Goal: Information Seeking & Learning: Check status

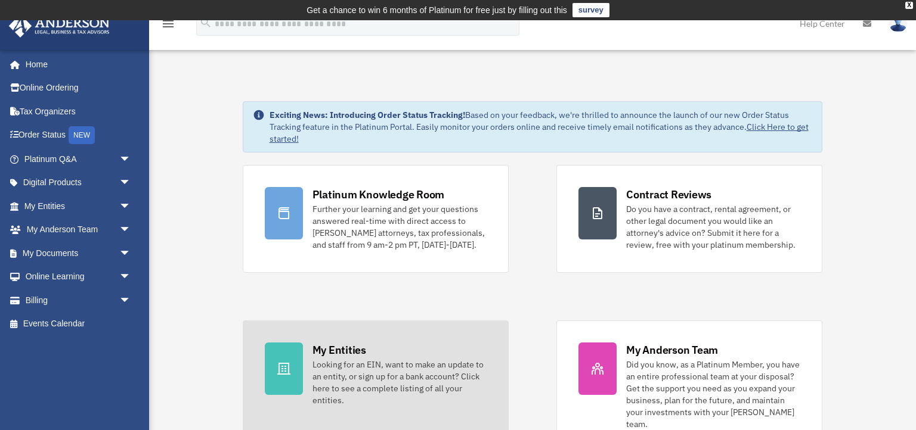
click at [407, 377] on div "Looking for an EIN, want to make an update to an entity, or sign up for a bank …" at bounding box center [399, 383] width 174 height 48
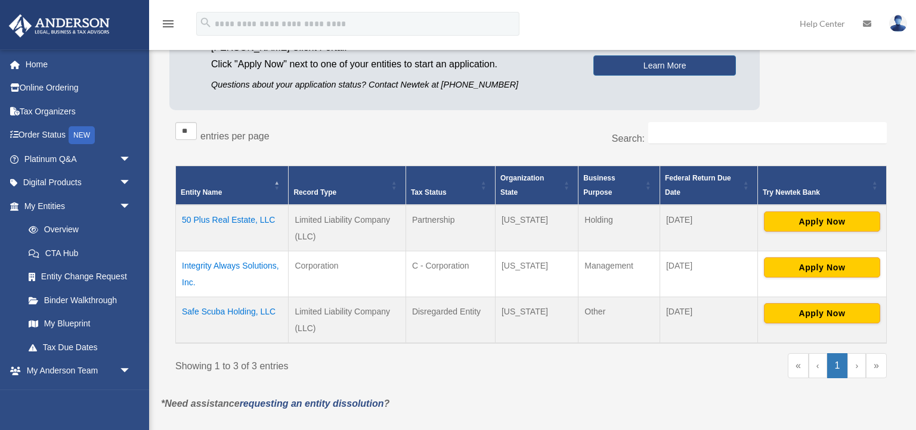
scroll to position [156, 0]
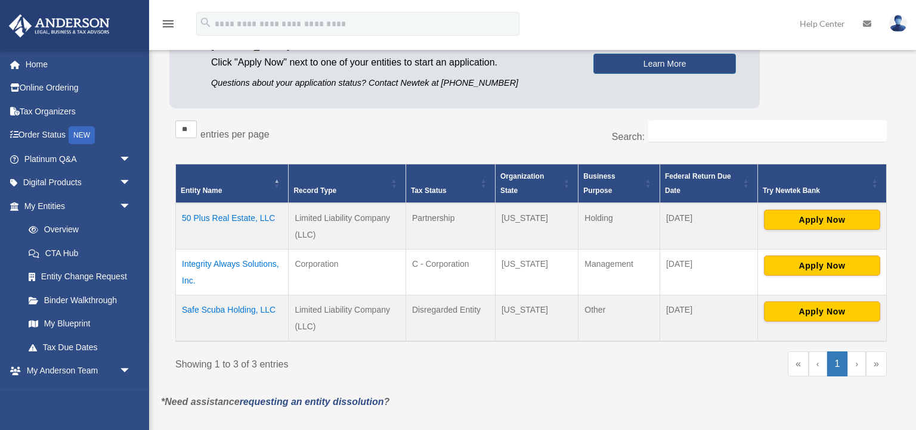
click at [200, 218] on td "50 Plus Real Estate, LLC" at bounding box center [232, 226] width 113 height 47
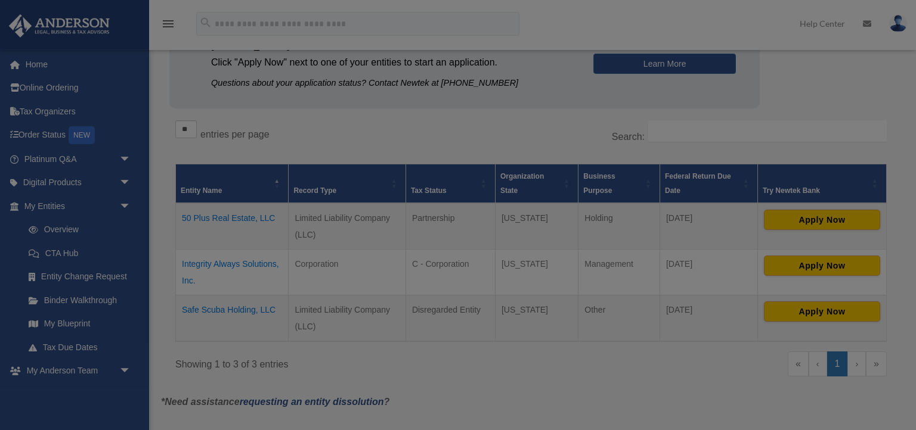
click at [200, 218] on body "X Get a chance to win 6 months of Platinum for free just by filling out this su…" at bounding box center [458, 273] width 916 height 858
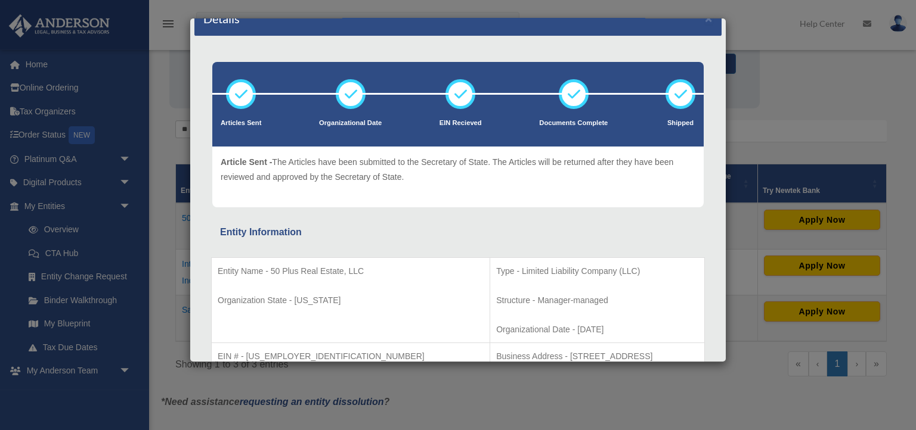
scroll to position [0, 0]
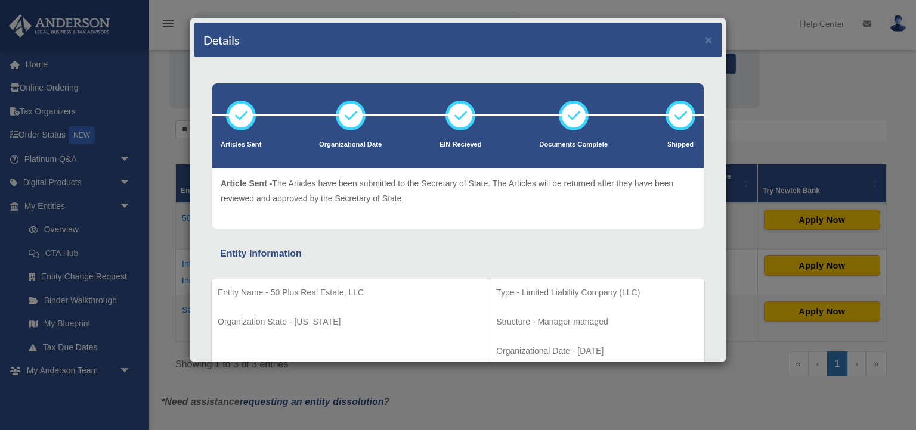
click at [641, 392] on div "Details × Articles Sent Organizational Date" at bounding box center [458, 215] width 916 height 430
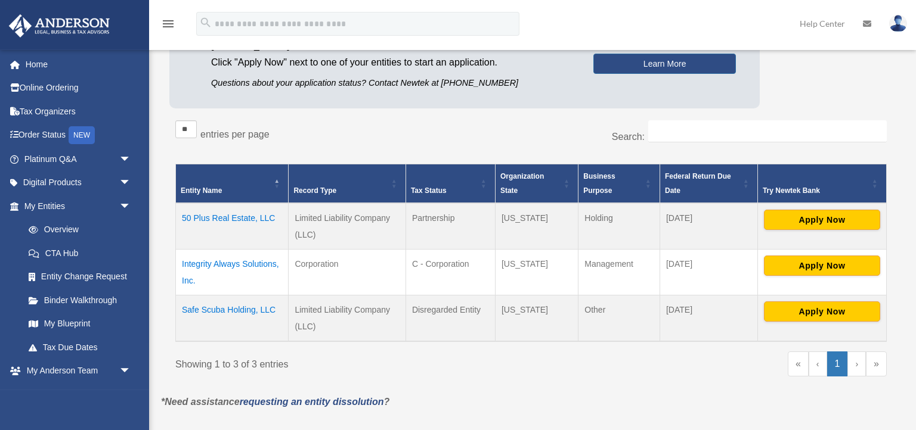
click at [218, 311] on td "Safe Scuba Holding, LLC" at bounding box center [232, 319] width 113 height 47
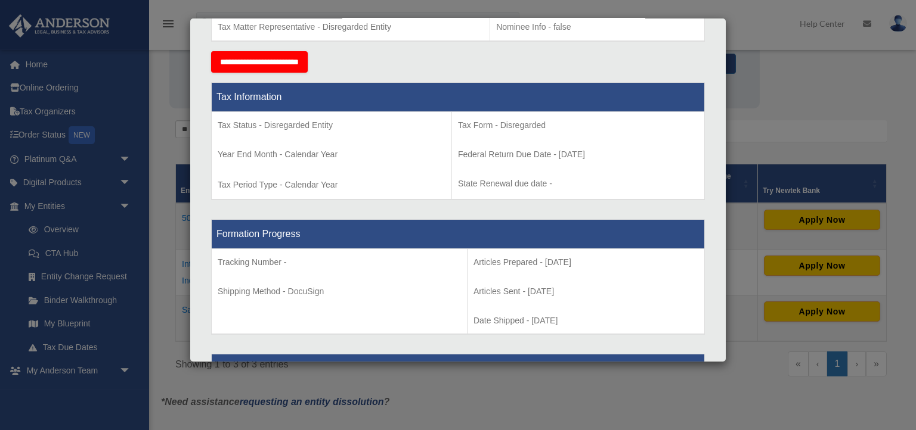
scroll to position [424, 0]
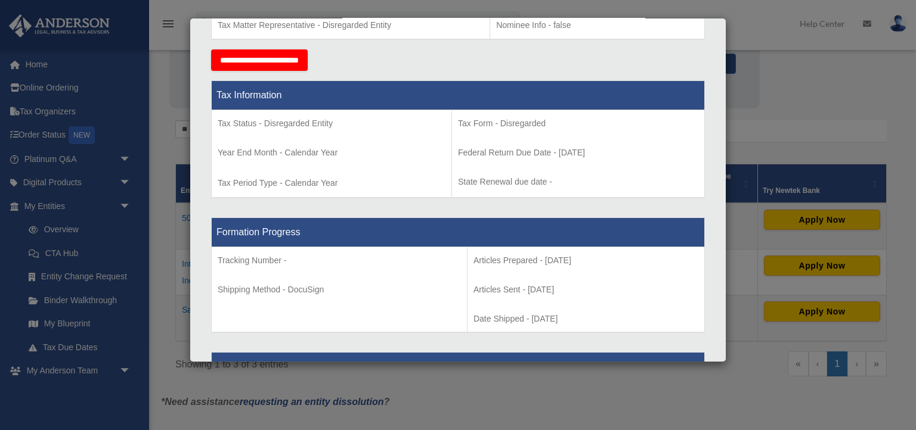
click at [822, 75] on div "Details × Articles Sent Organizational Date" at bounding box center [458, 215] width 916 height 430
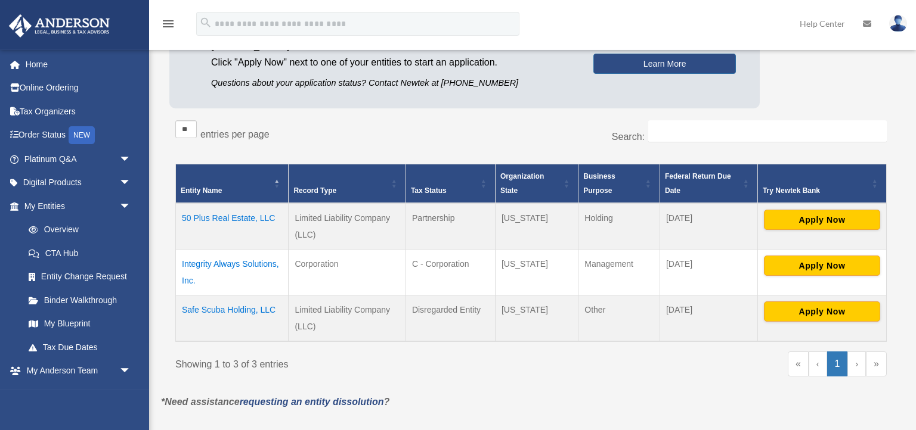
click at [213, 217] on td "50 Plus Real Estate, LLC" at bounding box center [232, 226] width 113 height 47
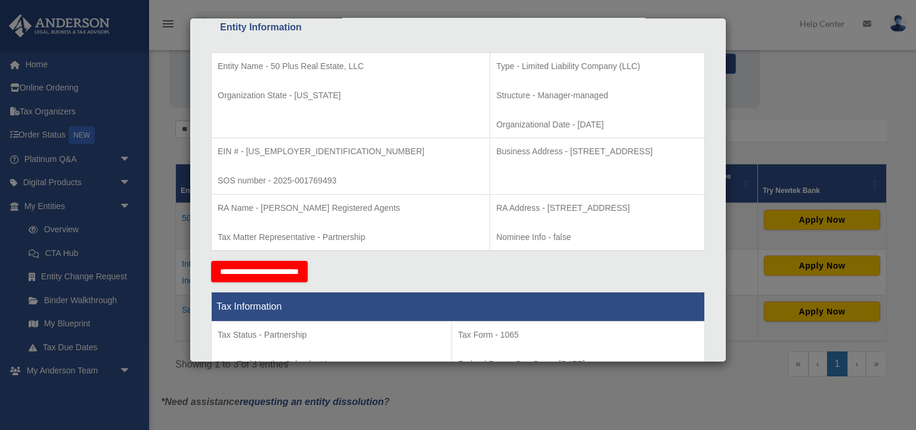
scroll to position [228, 0]
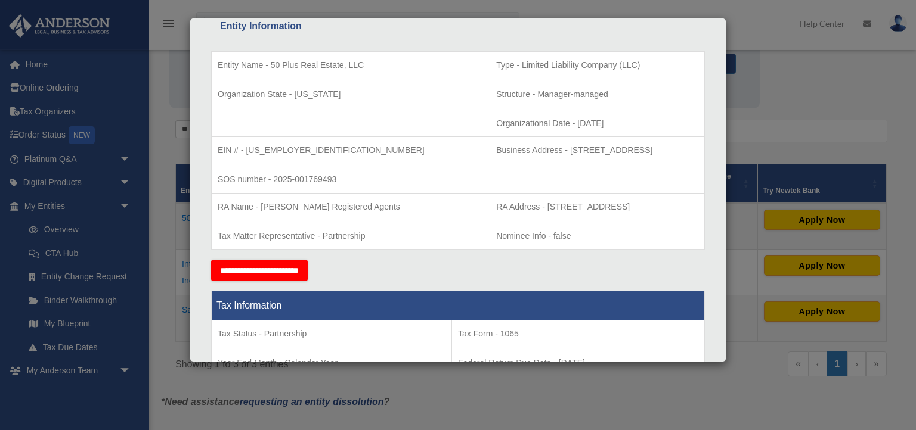
click at [643, 261] on div "**********" at bounding box center [458, 270] width 494 height 21
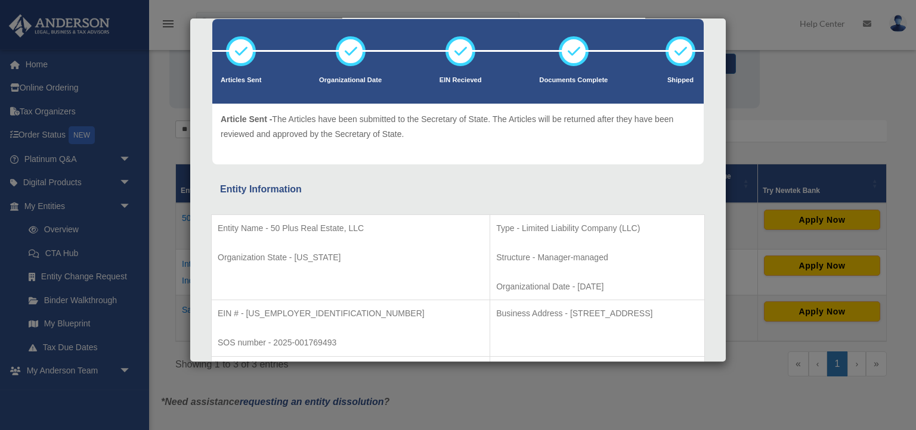
scroll to position [64, 0]
click at [643, 261] on p "Structure - Manager-managed" at bounding box center [597, 257] width 202 height 15
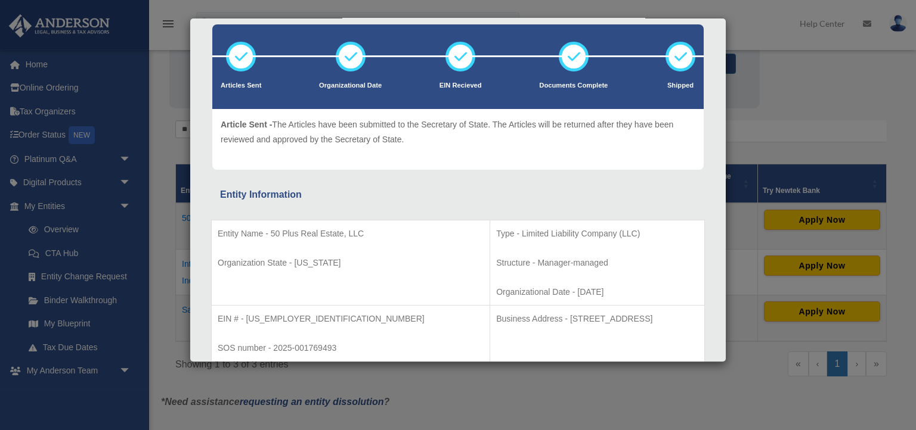
scroll to position [0, 0]
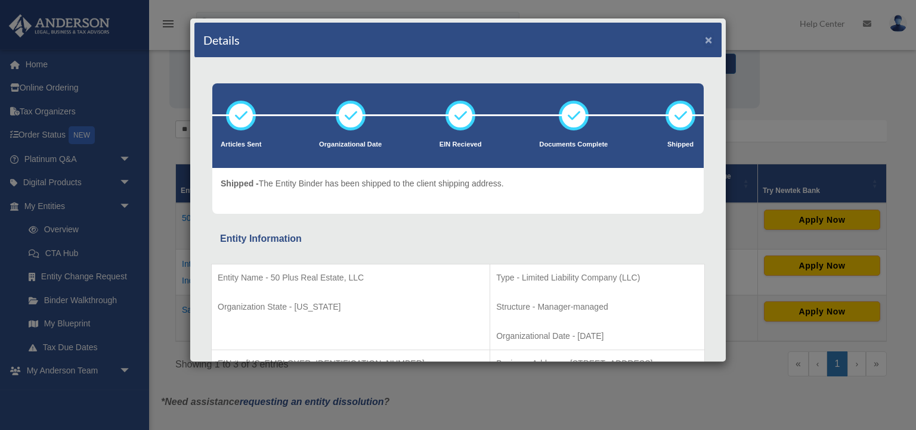
click at [711, 36] on button "×" at bounding box center [709, 39] width 8 height 13
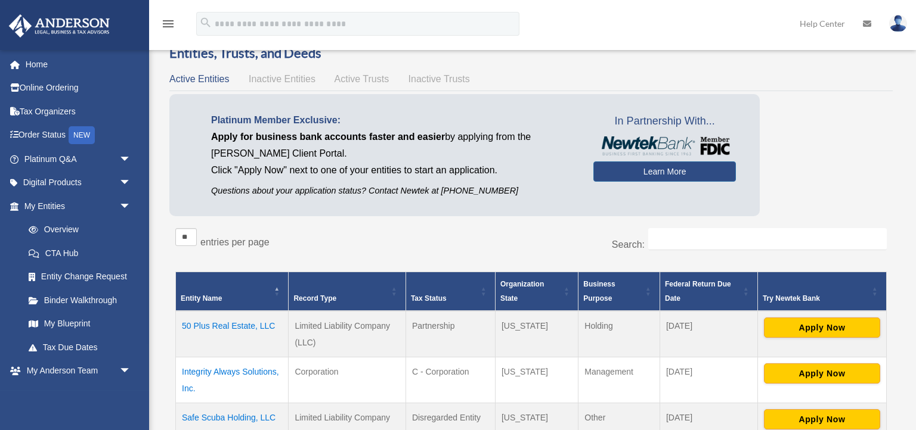
scroll to position [66, 0]
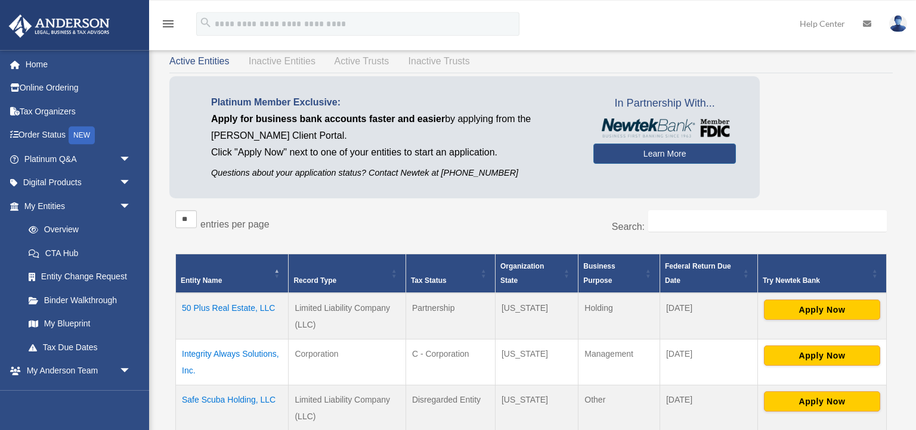
click at [213, 310] on td "50 Plus Real Estate, LLC" at bounding box center [232, 316] width 113 height 47
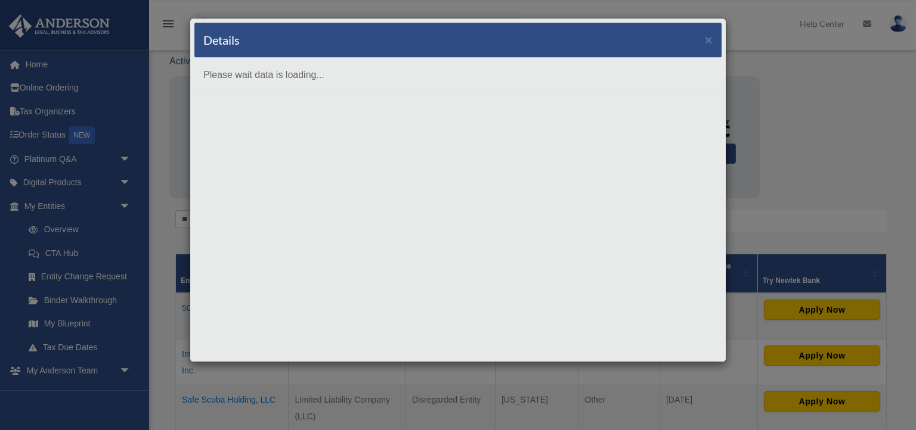
click at [213, 310] on div "Details × Please wait data is loading..." at bounding box center [458, 190] width 537 height 345
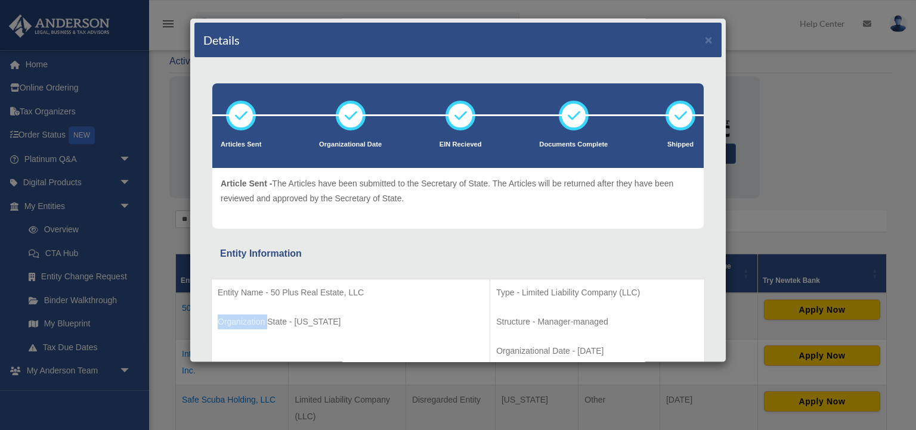
click at [213, 310] on td "Entity Name - 50 Plus Real Estate, LLC Organization State - Wyoming" at bounding box center [351, 322] width 278 height 86
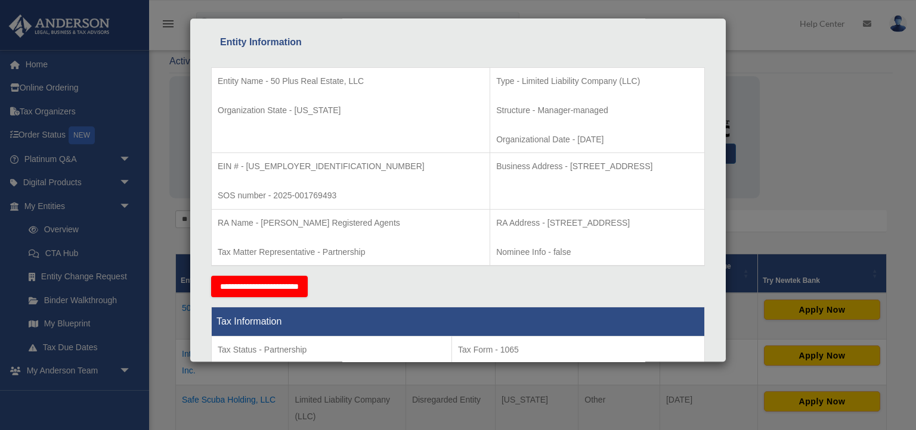
scroll to position [212, 0]
click at [213, 311] on th "Tax Information" at bounding box center [458, 321] width 493 height 29
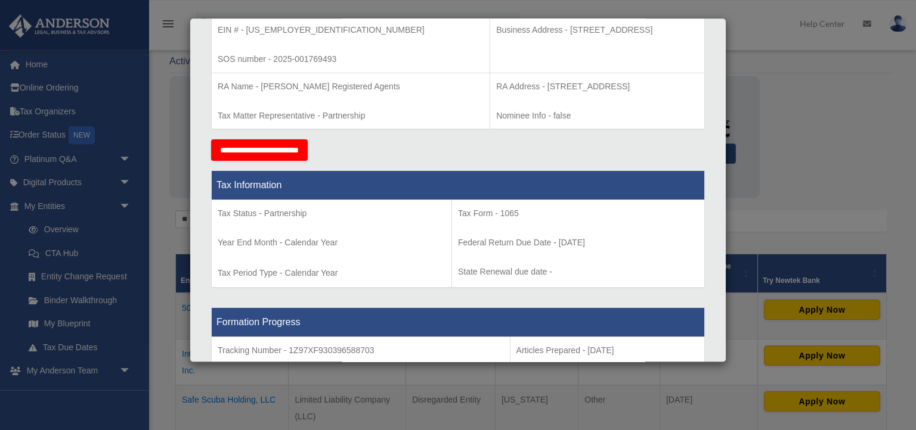
scroll to position [349, 0]
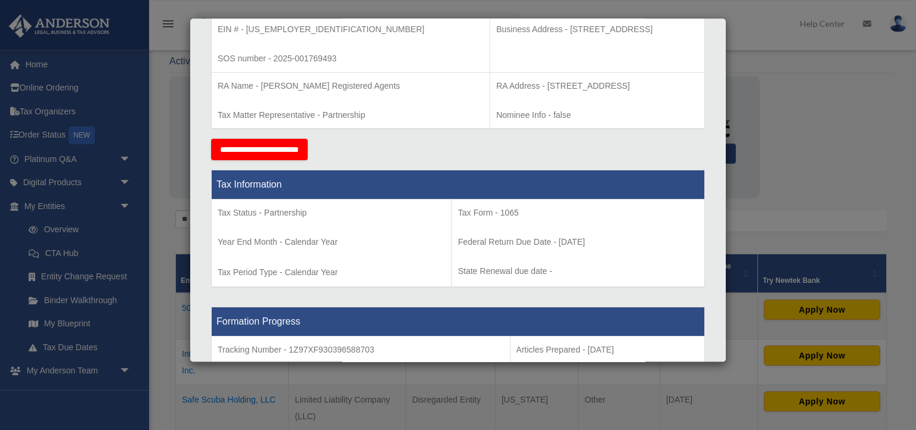
click at [213, 311] on th "Formation Progress" at bounding box center [458, 322] width 493 height 29
click at [0, 417] on div "Details × Articles Sent Organizational Date" at bounding box center [458, 215] width 916 height 430
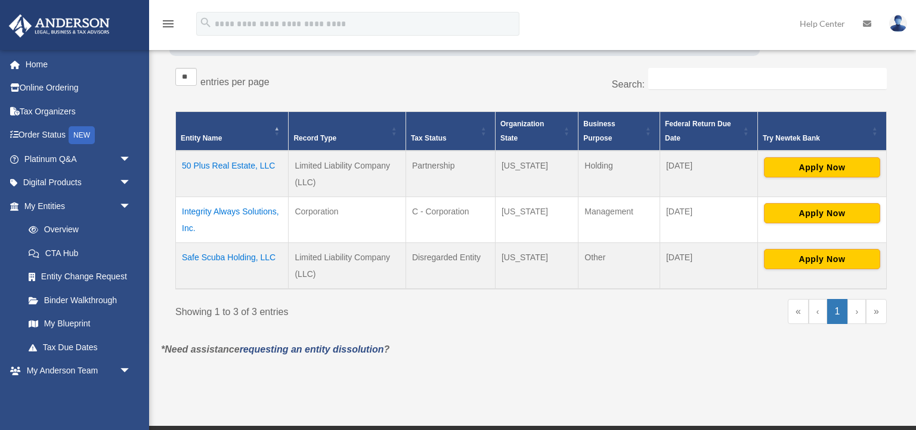
scroll to position [207, 0]
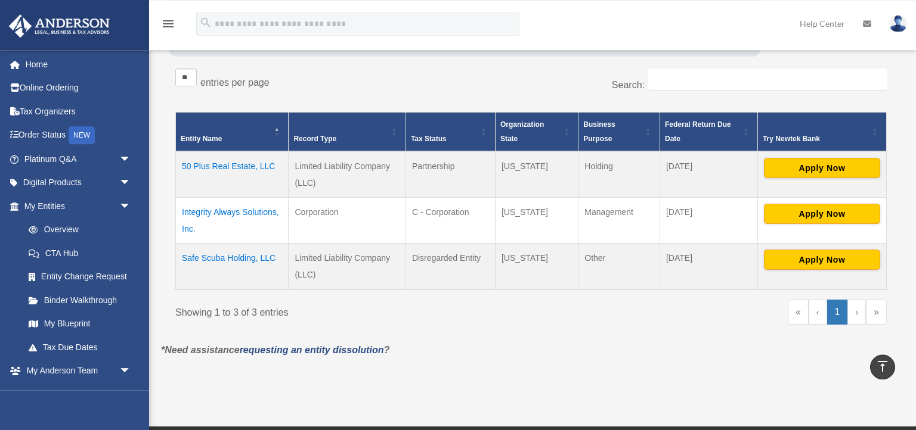
click at [227, 259] on td "Safe Scuba Holding, LLC" at bounding box center [232, 267] width 113 height 47
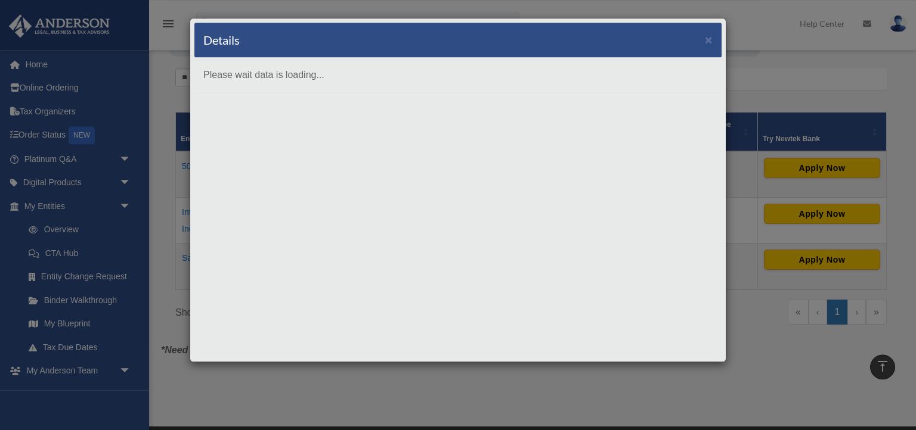
click at [227, 259] on div "Details × Please wait data is loading..." at bounding box center [458, 190] width 537 height 345
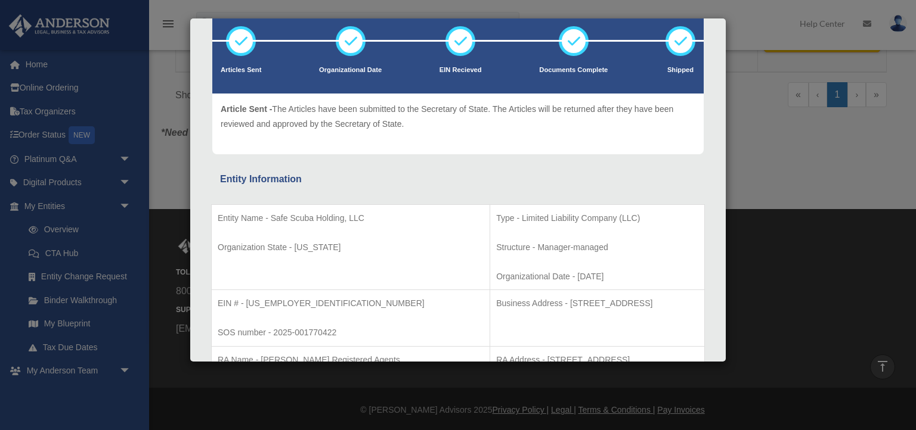
scroll to position [0, 0]
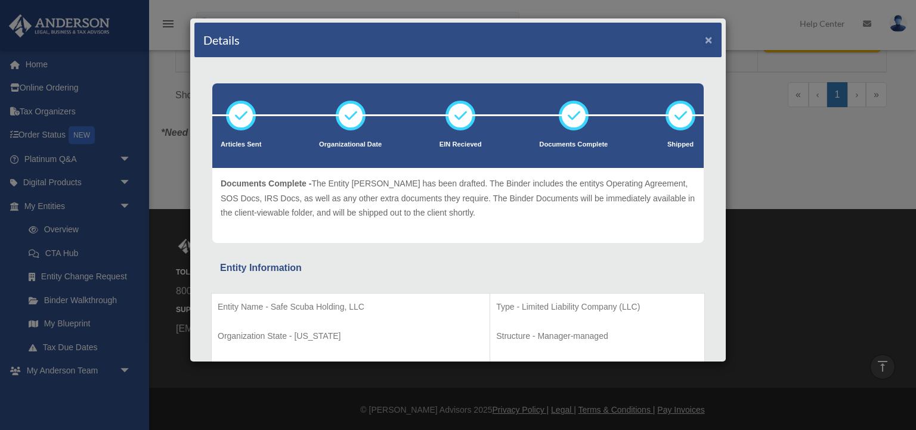
click at [708, 40] on button "×" at bounding box center [709, 39] width 8 height 13
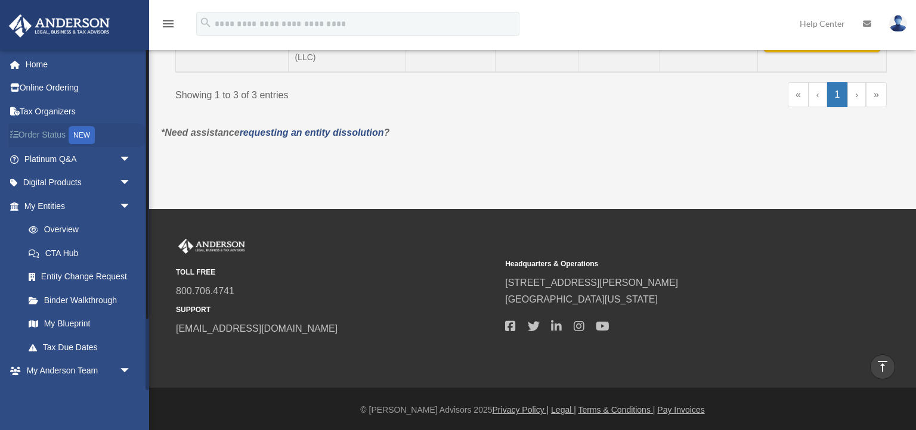
click at [106, 129] on link "Order Status NEW" at bounding box center [78, 135] width 141 height 24
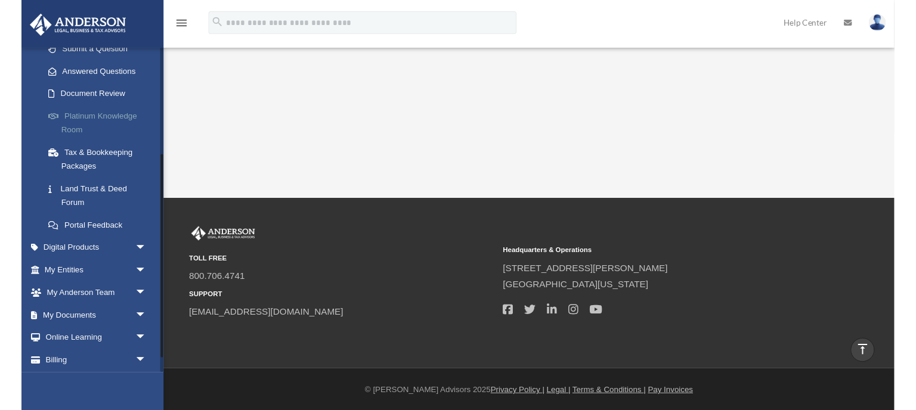
scroll to position [33, 0]
